Goal: Task Accomplishment & Management: Use online tool/utility

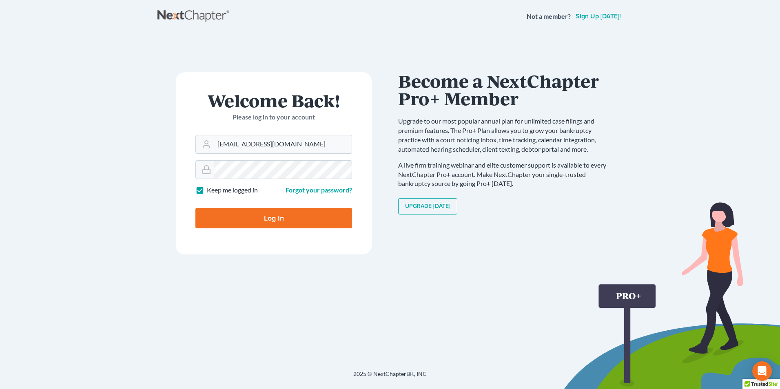
click at [295, 220] on input "Log In" at bounding box center [274, 218] width 157 height 20
type input "Thinking..."
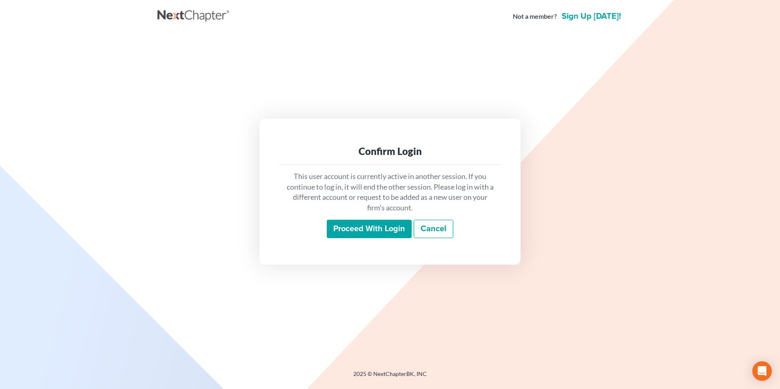
click at [342, 224] on input "Proceed with login" at bounding box center [369, 229] width 85 height 19
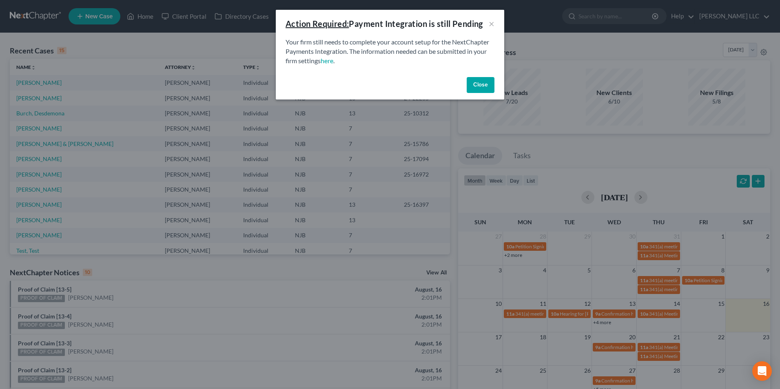
click at [475, 82] on button "Close" at bounding box center [481, 85] width 28 height 16
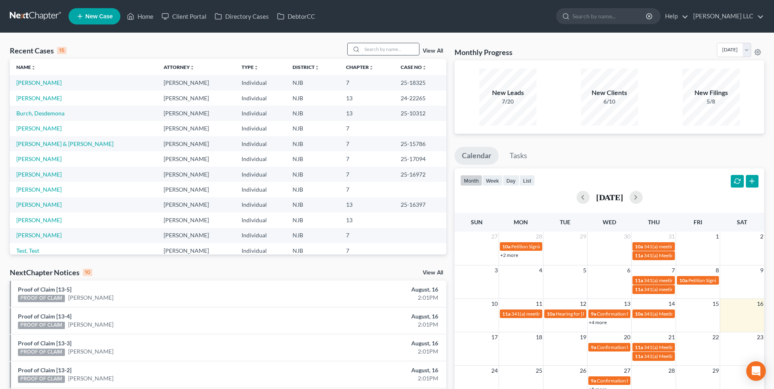
click at [385, 48] on input "search" at bounding box center [390, 49] width 57 height 12
type input "[PERSON_NAME]"
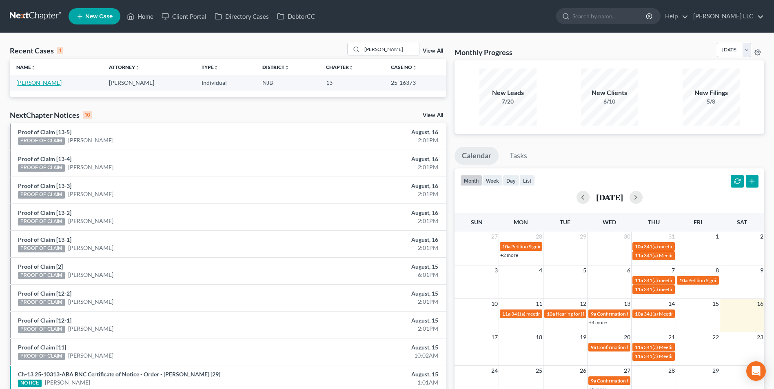
click at [32, 83] on link "[PERSON_NAME]" at bounding box center [38, 82] width 45 height 7
select select "4"
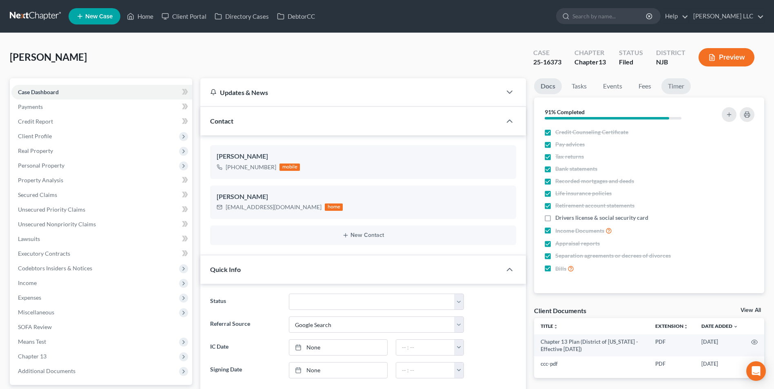
click at [678, 89] on link "Timer" at bounding box center [676, 86] width 29 height 16
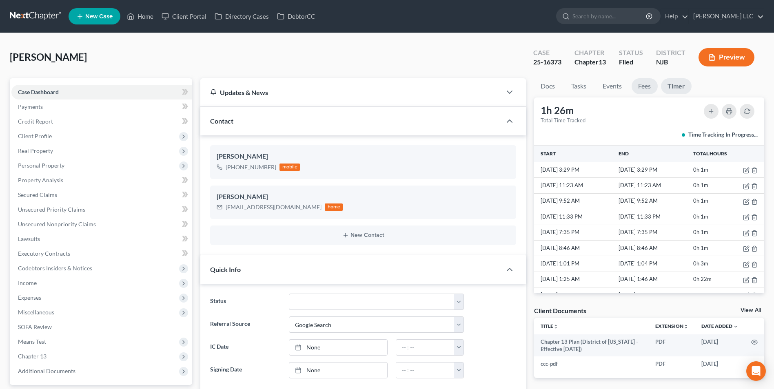
click at [642, 88] on link "Fees" at bounding box center [645, 86] width 26 height 16
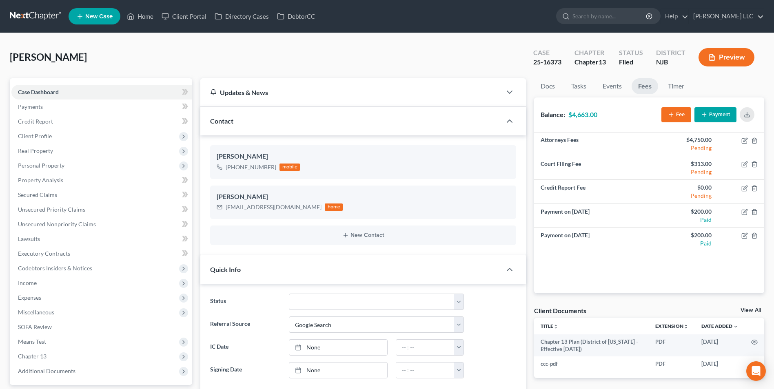
click at [715, 111] on button "Payment" at bounding box center [716, 114] width 42 height 15
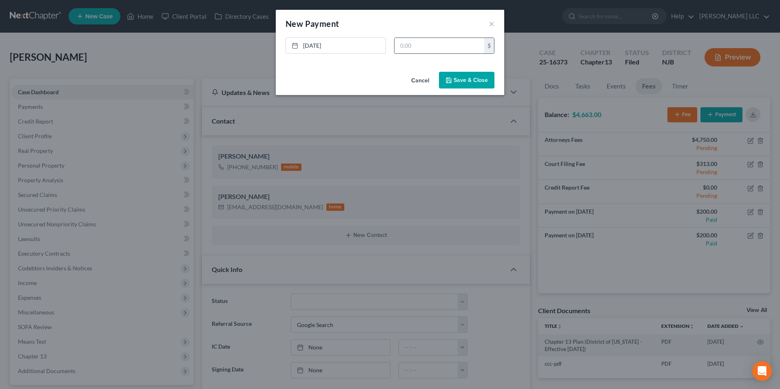
click at [436, 44] on input "text" at bounding box center [440, 46] width 90 height 16
type input "200"
click at [473, 74] on button "Save & Close" at bounding box center [467, 80] width 56 height 17
